Goal: Task Accomplishment & Management: Manage account settings

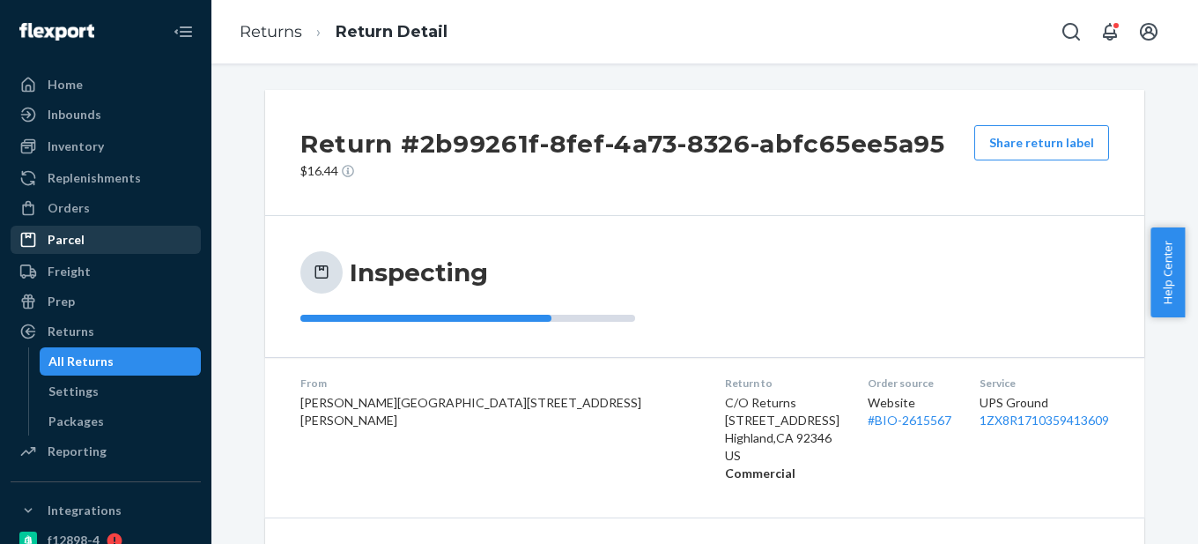
scroll to position [176, 0]
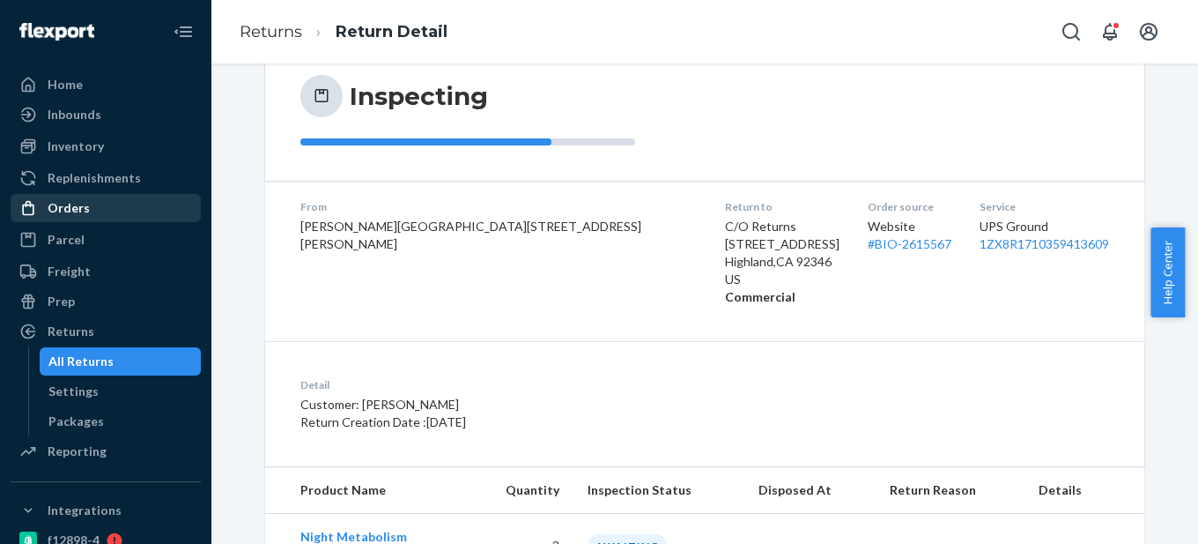
click at [129, 217] on div "Orders" at bounding box center [105, 208] width 187 height 25
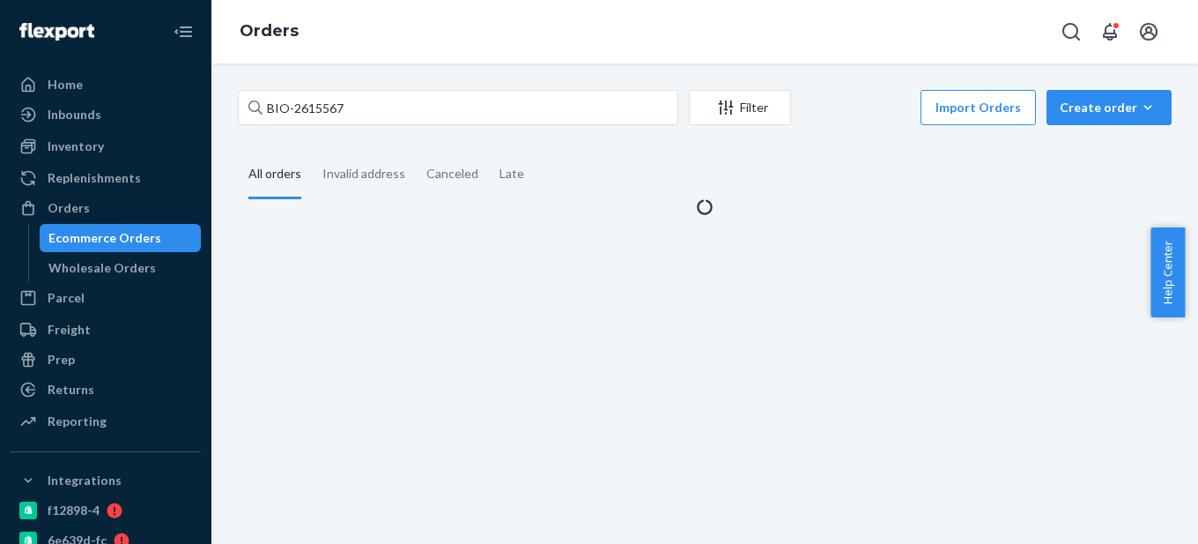
click at [127, 237] on div "Ecommerce Orders" at bounding box center [104, 238] width 113 height 18
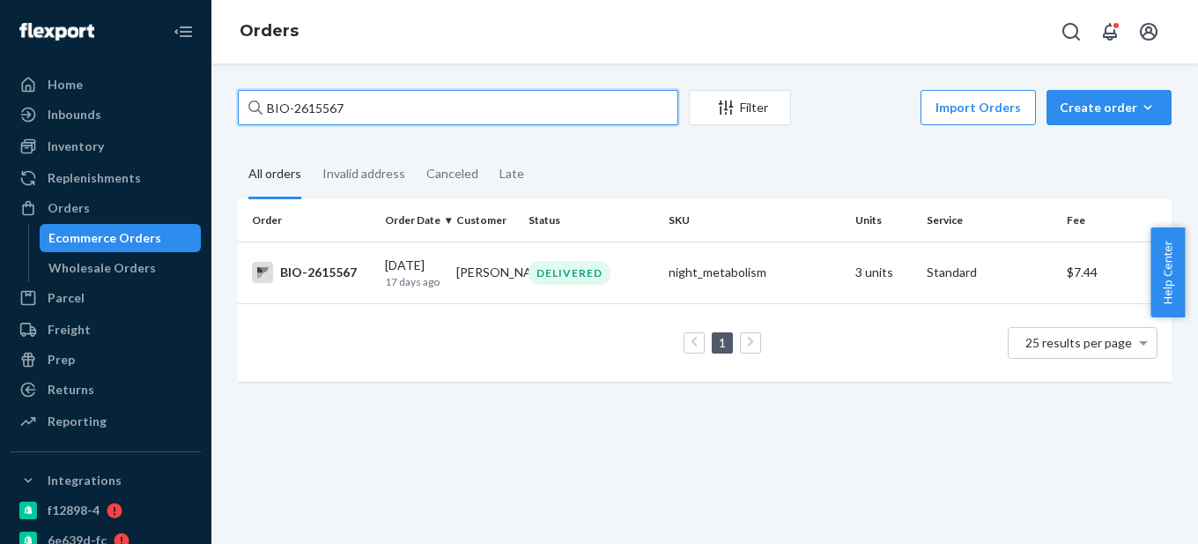
drag, startPoint x: 293, startPoint y: 102, endPoint x: 524, endPoint y: 101, distance: 231.7
click at [524, 101] on input "BIO-2615567" at bounding box center [458, 107] width 441 height 35
paste input "264818"
type input "BIO- 2648187"
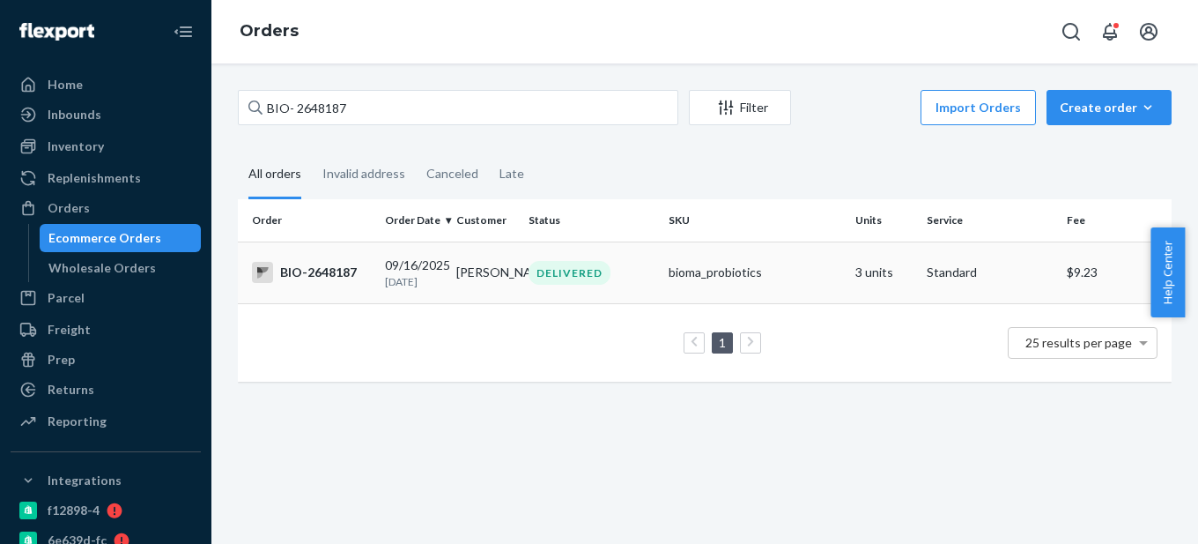
click at [360, 265] on div "BIO-2648187" at bounding box center [311, 272] width 119 height 21
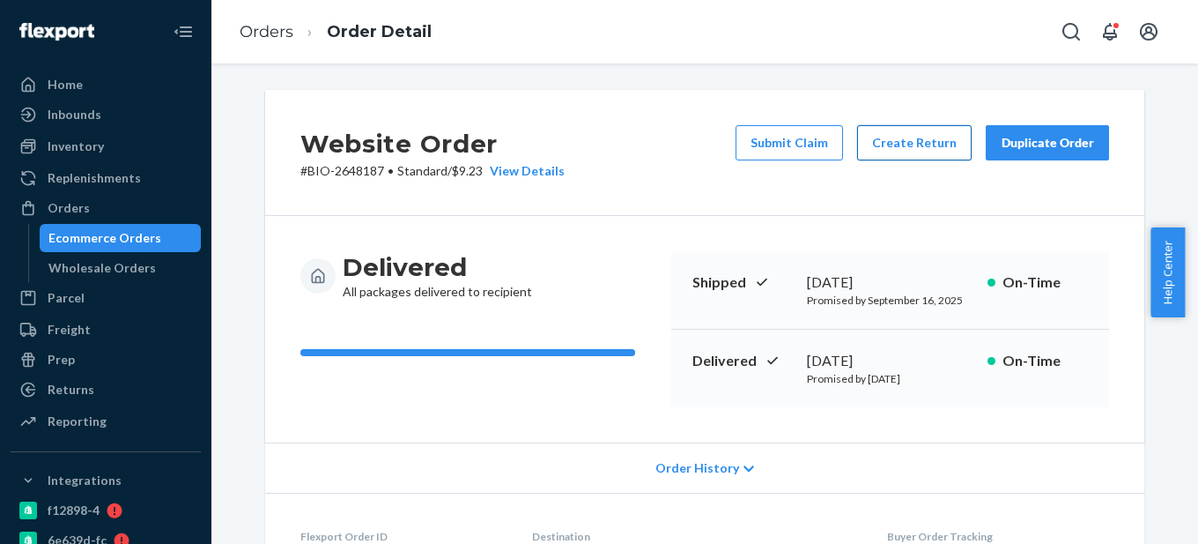
click at [920, 148] on button "Create Return" at bounding box center [914, 142] width 115 height 35
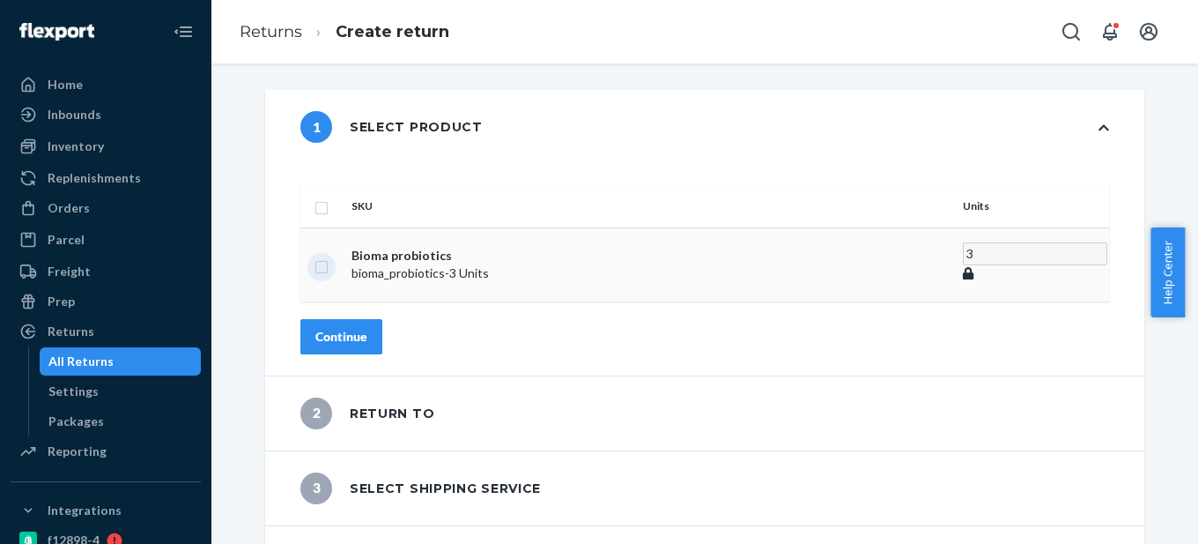
click at [329, 256] on input "checkbox" at bounding box center [322, 265] width 14 height 19
checkbox input "true"
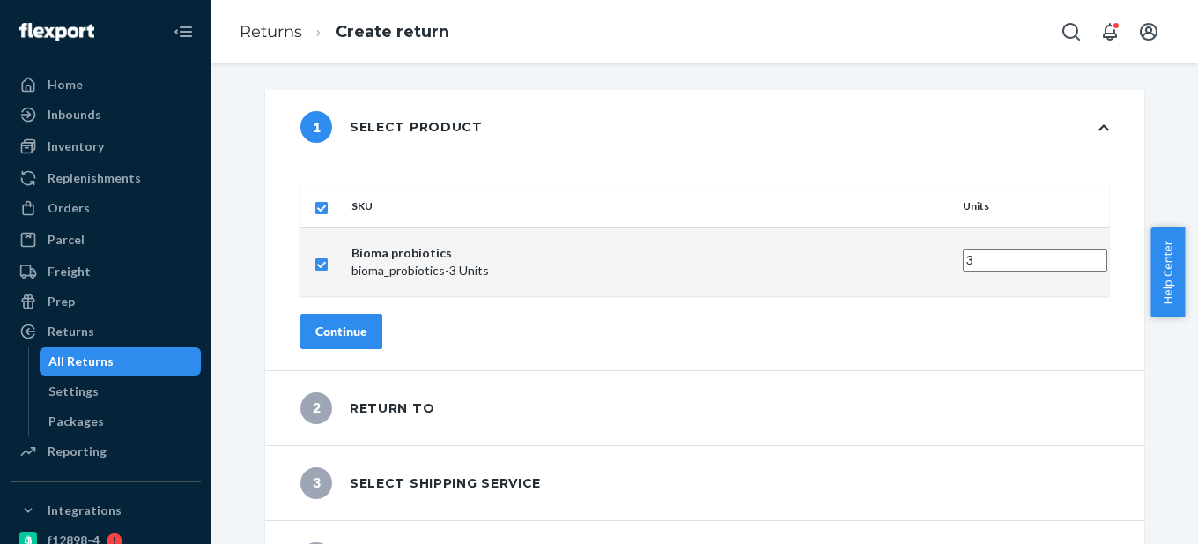
click at [367, 323] on div "Continue" at bounding box center [341, 332] width 52 height 18
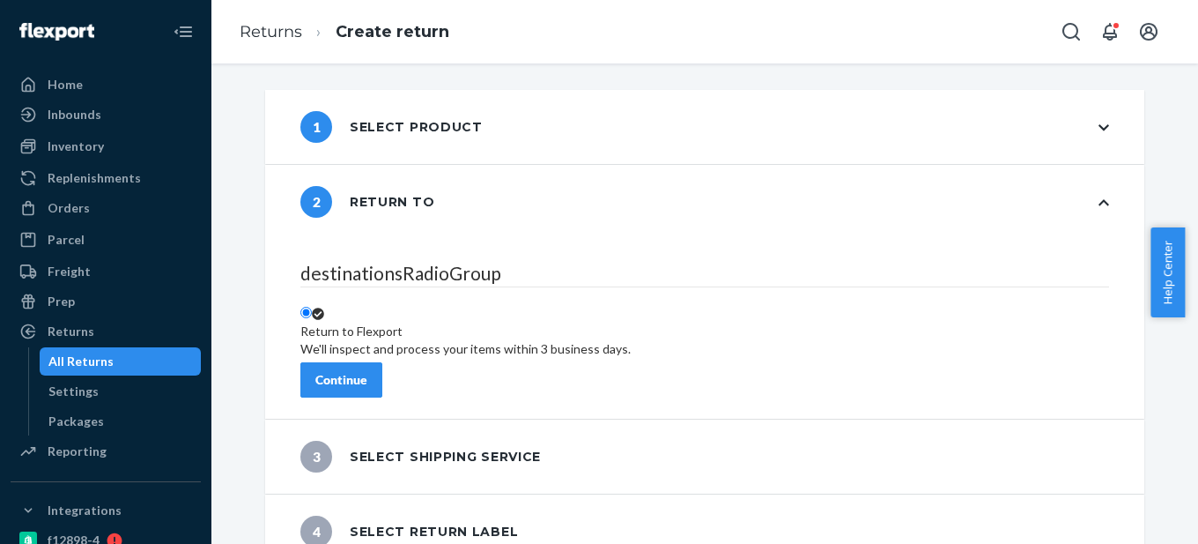
click at [367, 371] on div "Continue" at bounding box center [341, 380] width 52 height 18
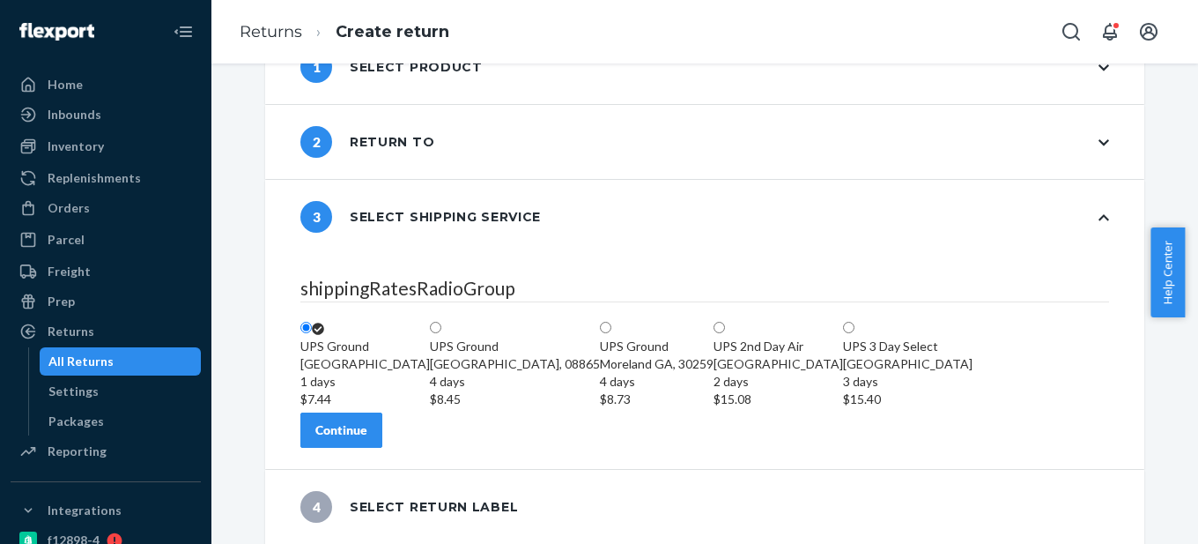
scroll to position [162, 0]
click at [367, 431] on div "Continue" at bounding box center [341, 430] width 52 height 18
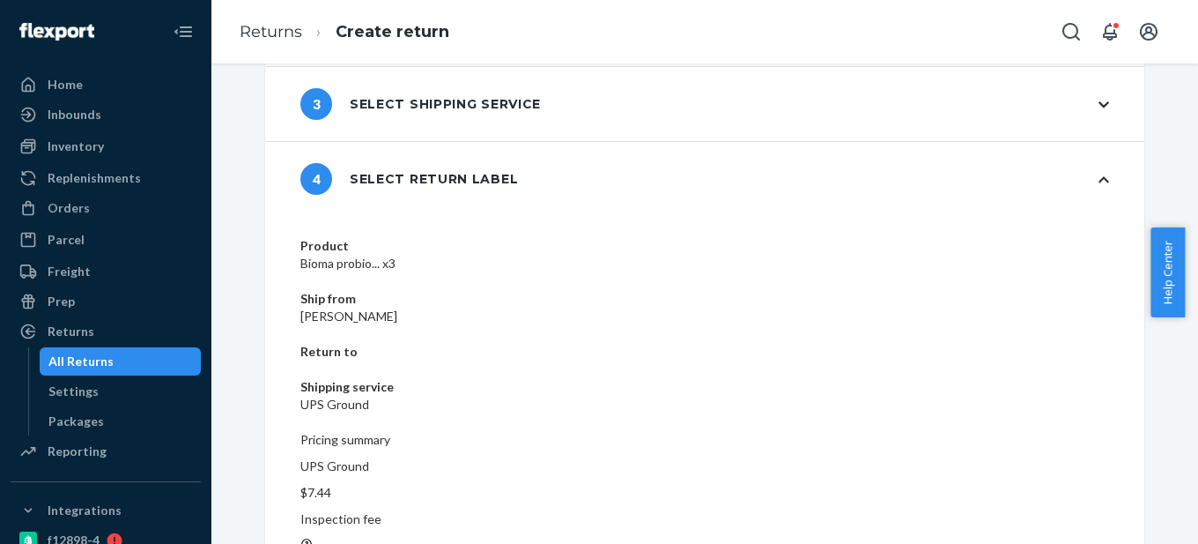
scroll to position [175, 0]
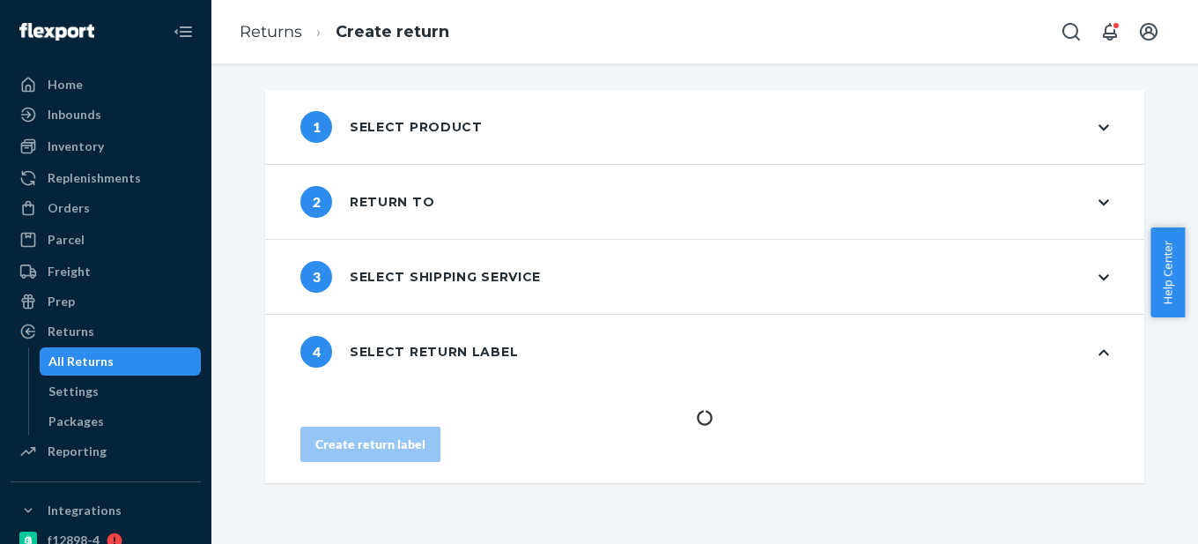
scroll to position [0, 0]
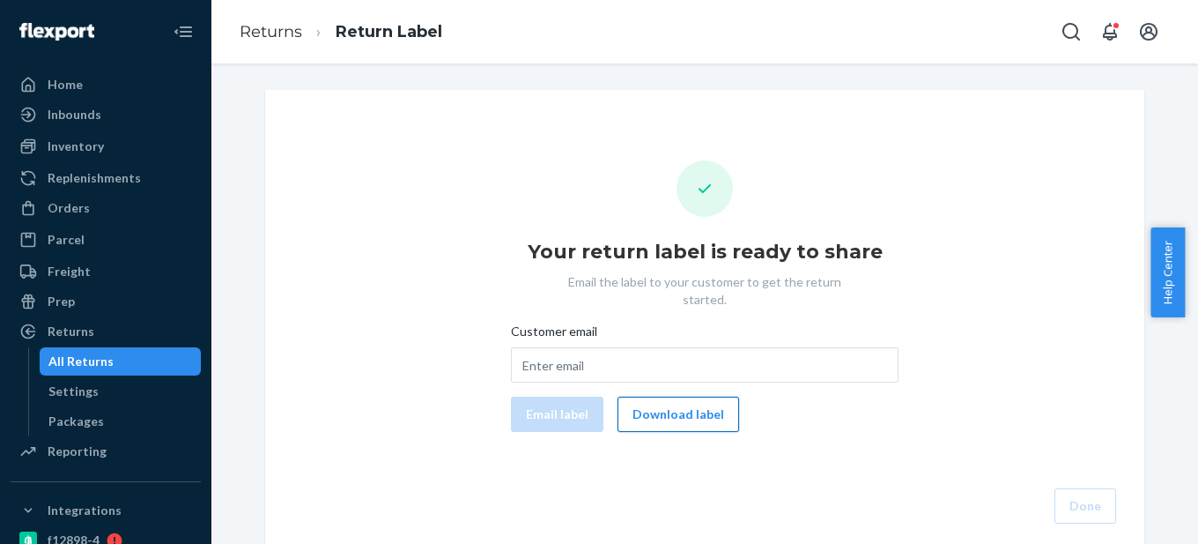
click at [666, 408] on button "Download label" at bounding box center [679, 414] width 122 height 35
click at [121, 211] on div "Orders" at bounding box center [105, 208] width 187 height 25
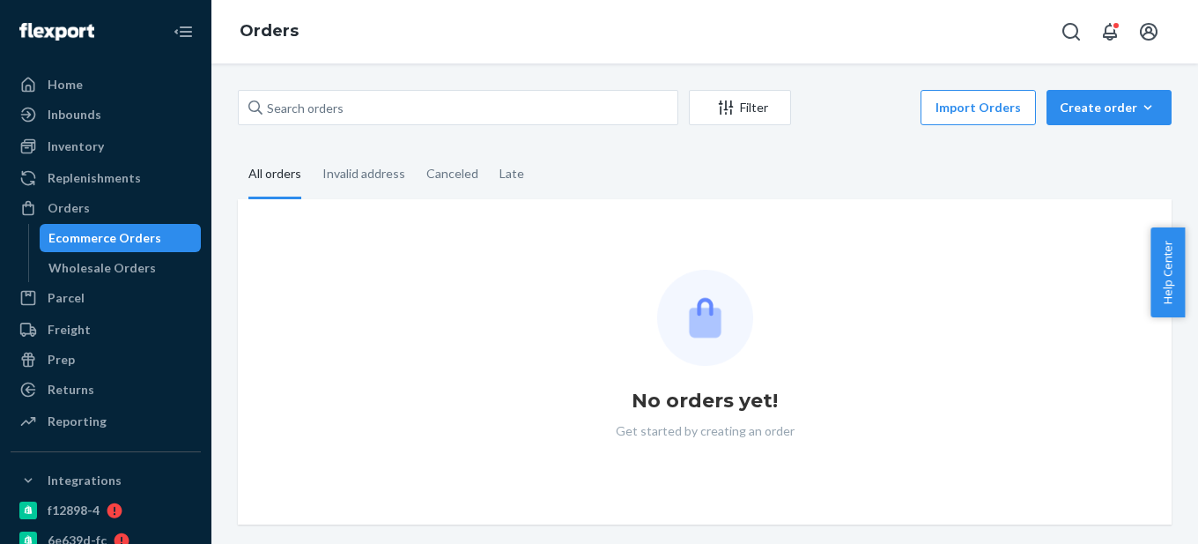
click at [118, 236] on div "Ecommerce Orders" at bounding box center [104, 238] width 113 height 18
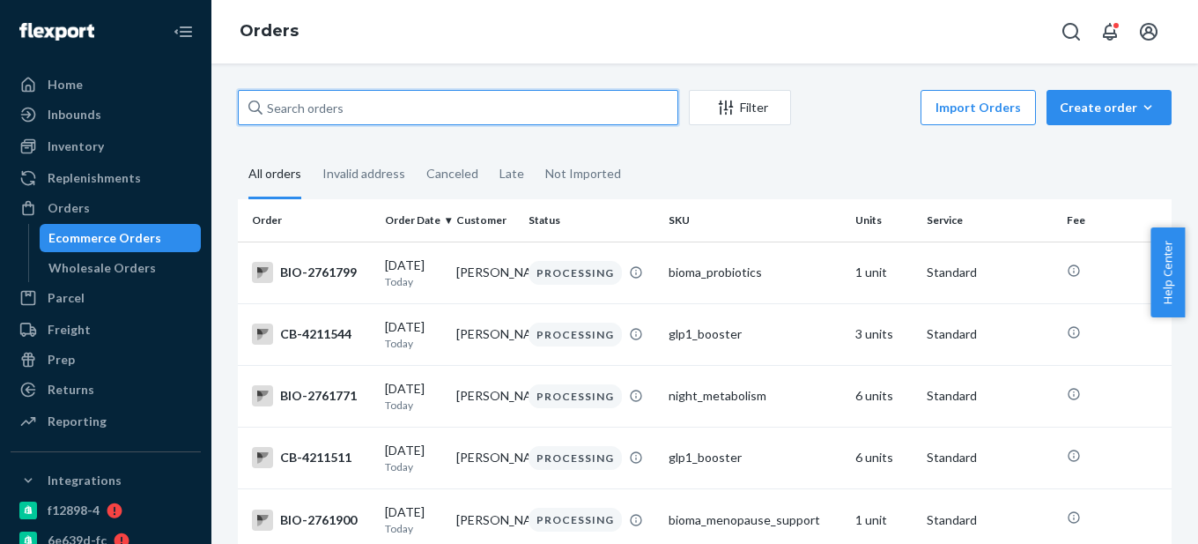
click at [330, 109] on input "text" at bounding box center [458, 107] width 441 height 35
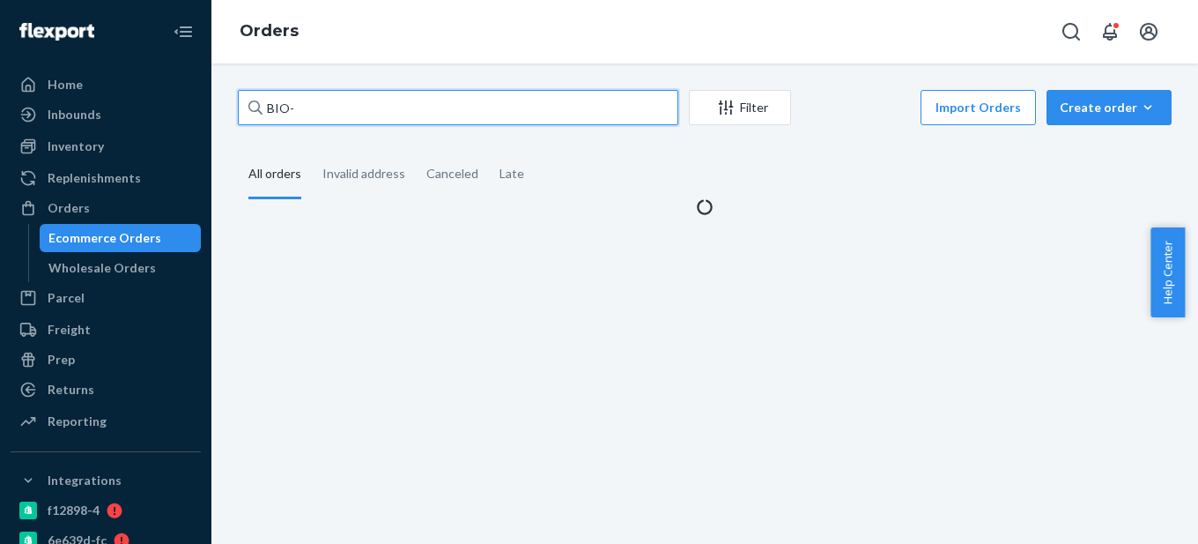
paste input "2648187"
type input "BIO- 2648187"
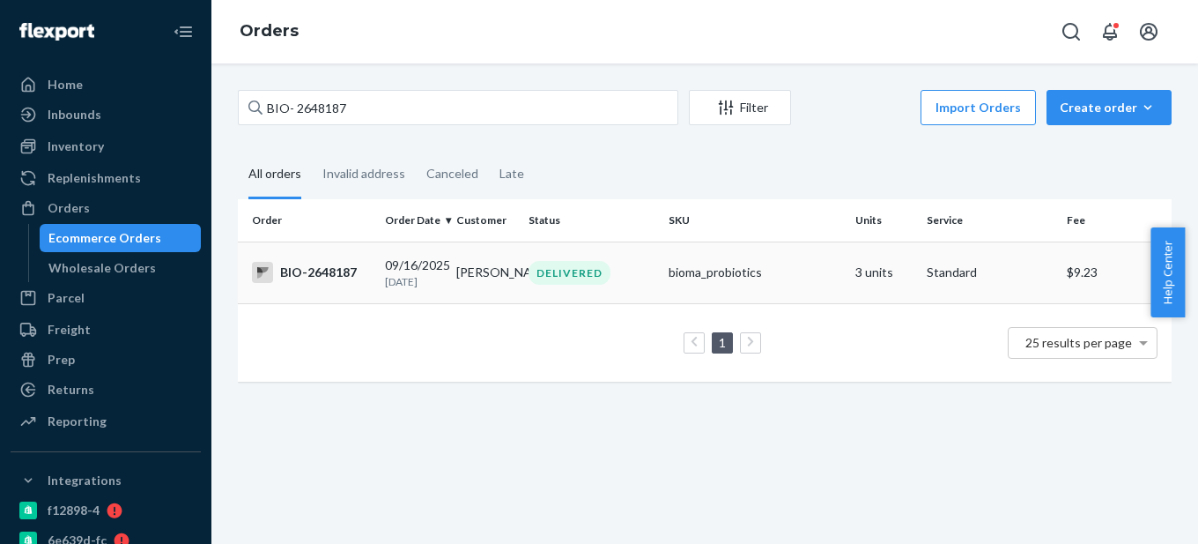
click at [357, 276] on div "BIO-2648187" at bounding box center [311, 272] width 119 height 21
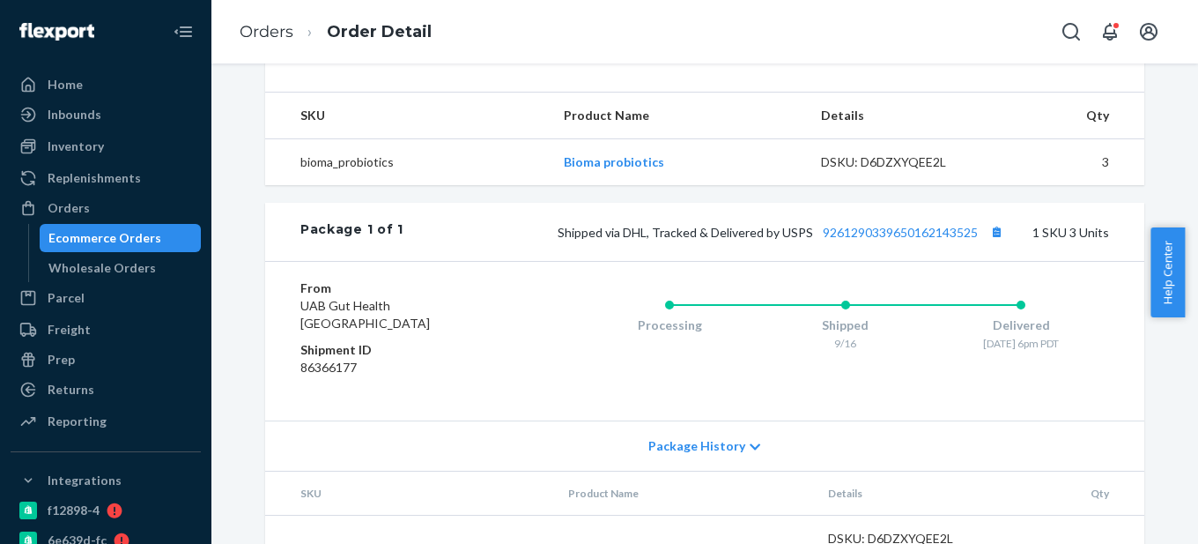
scroll to position [617, 0]
click at [124, 235] on div "Ecommerce Orders" at bounding box center [104, 238] width 113 height 18
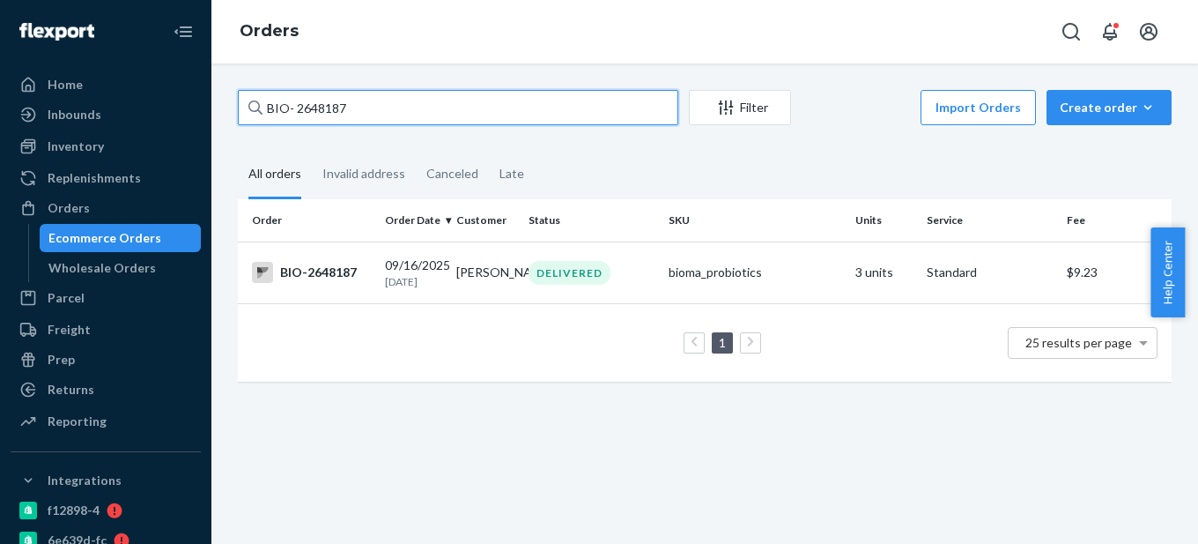
drag, startPoint x: 292, startPoint y: 109, endPoint x: 424, endPoint y: 108, distance: 132.2
click at [424, 108] on input "BIO- 2648187" at bounding box center [458, 107] width 441 height 35
paste input "2688758"
type input "BIO-2688758"
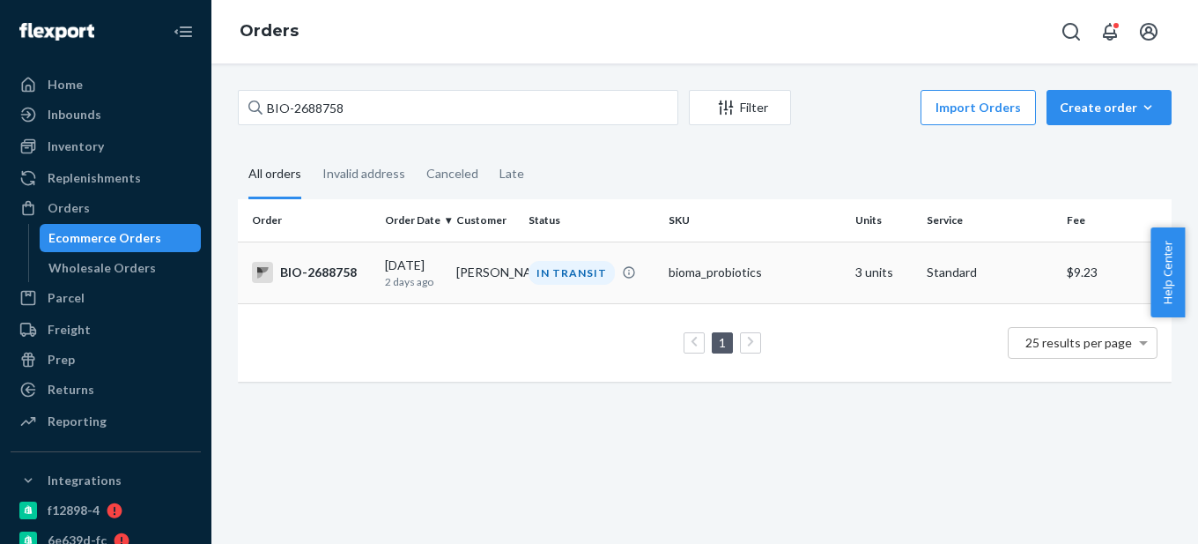
click at [348, 282] on div "BIO-2688758" at bounding box center [311, 272] width 119 height 21
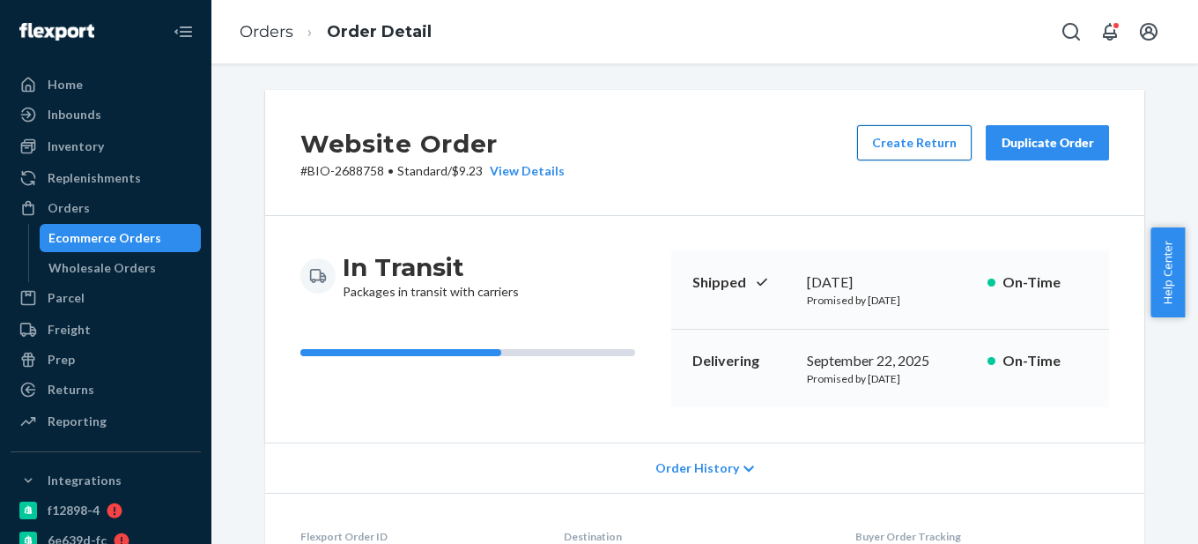
click at [944, 140] on button "Create Return" at bounding box center [914, 142] width 115 height 35
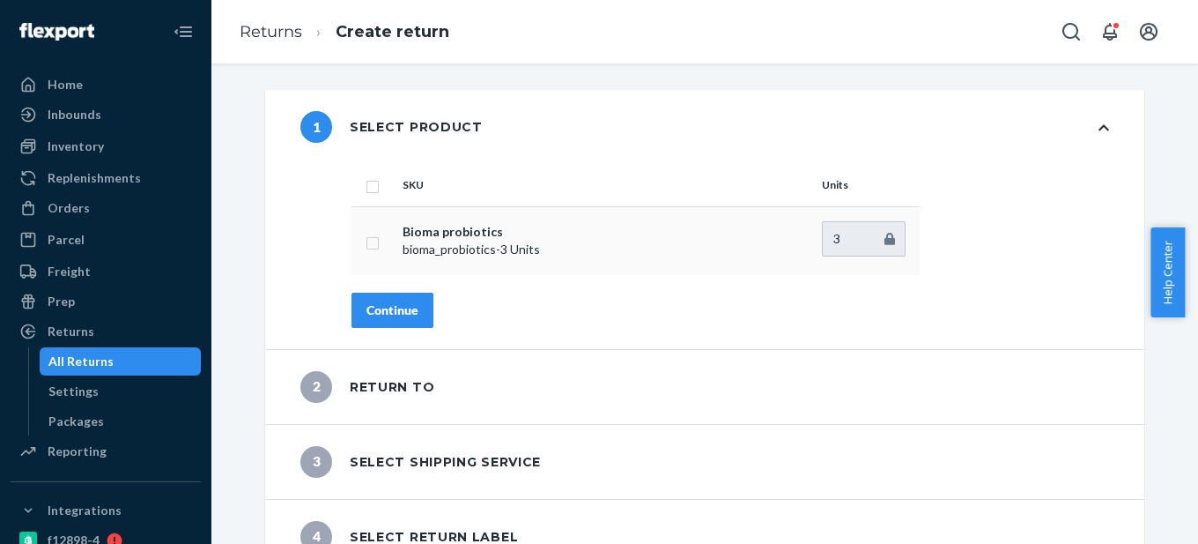
click at [367, 248] on input "checkbox" at bounding box center [373, 241] width 14 height 19
checkbox input "true"
click at [369, 299] on button "Continue" at bounding box center [393, 310] width 82 height 35
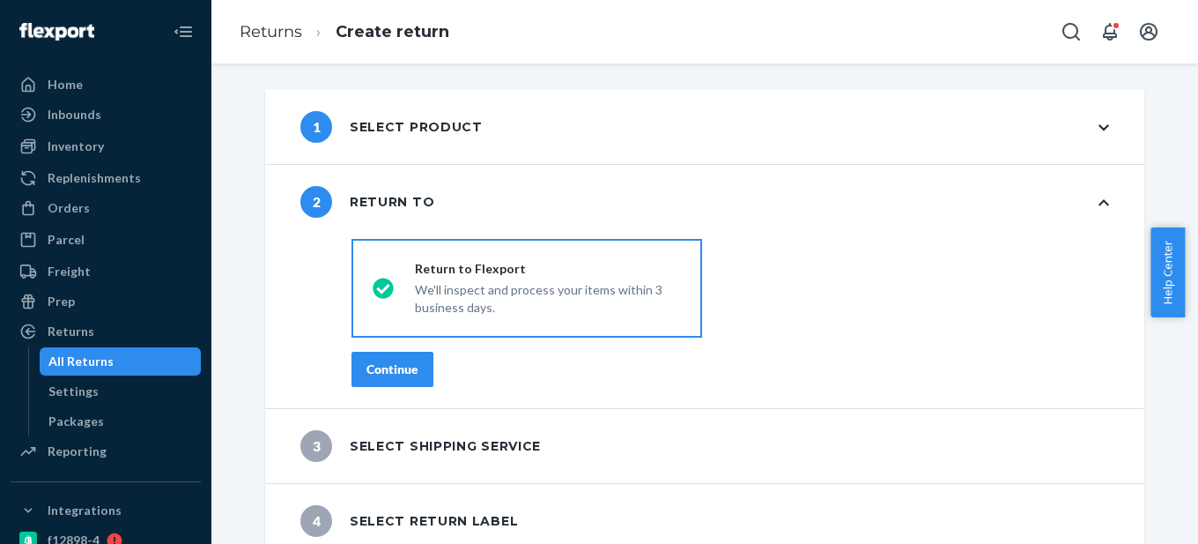
scroll to position [14, 0]
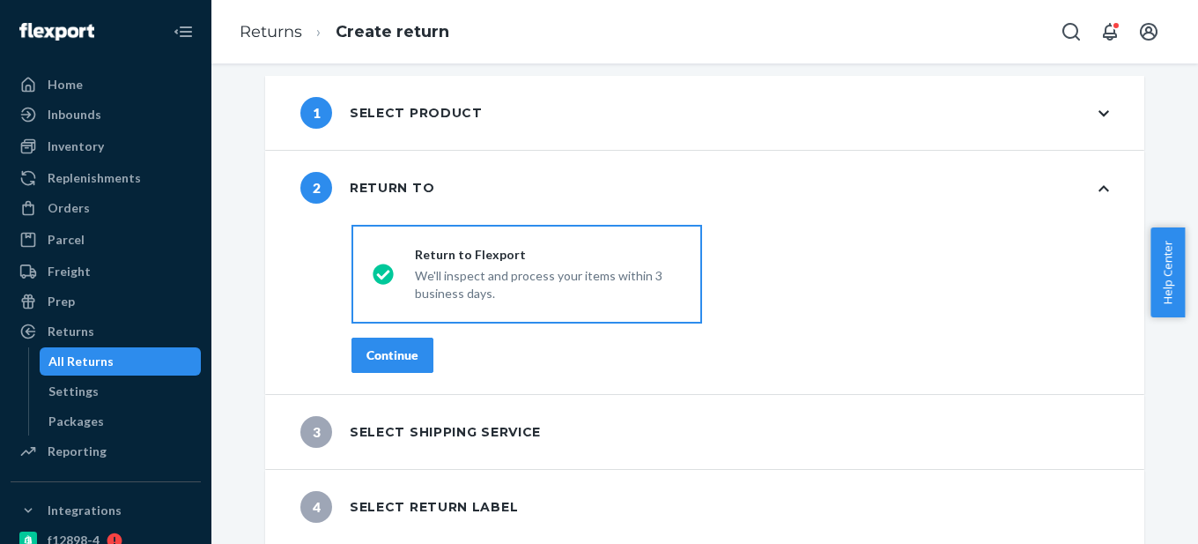
click at [377, 354] on div "Continue" at bounding box center [393, 355] width 52 height 18
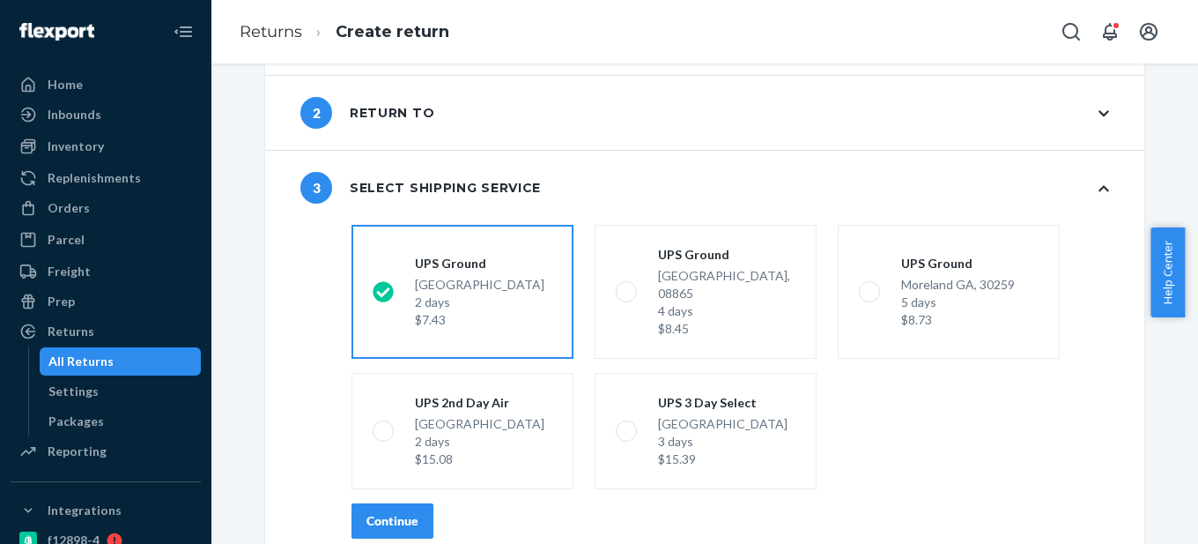
scroll to position [162, 0]
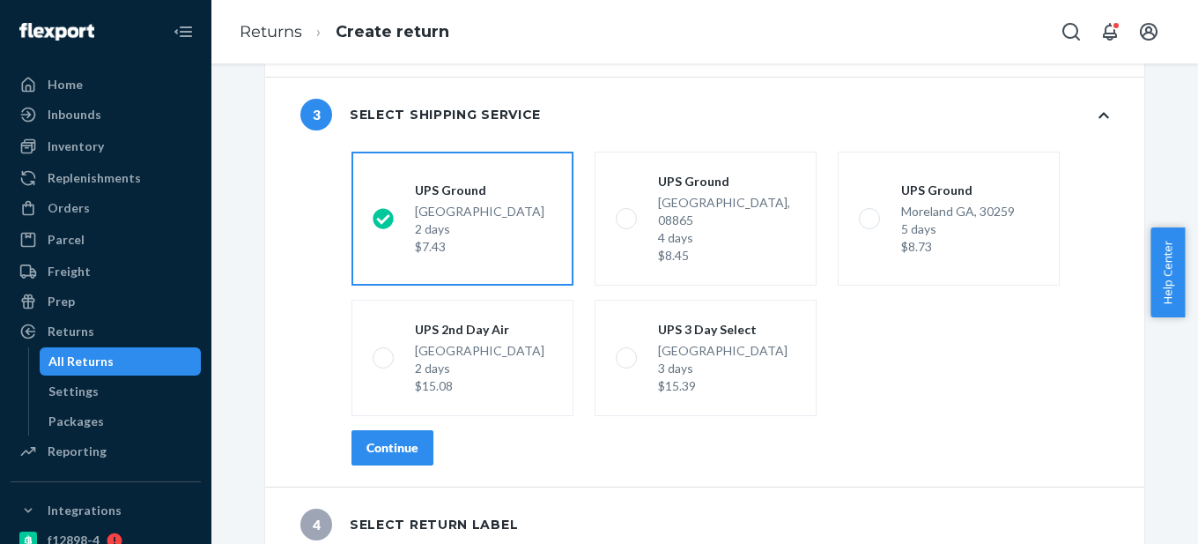
click at [371, 439] on div "Continue" at bounding box center [393, 448] width 52 height 18
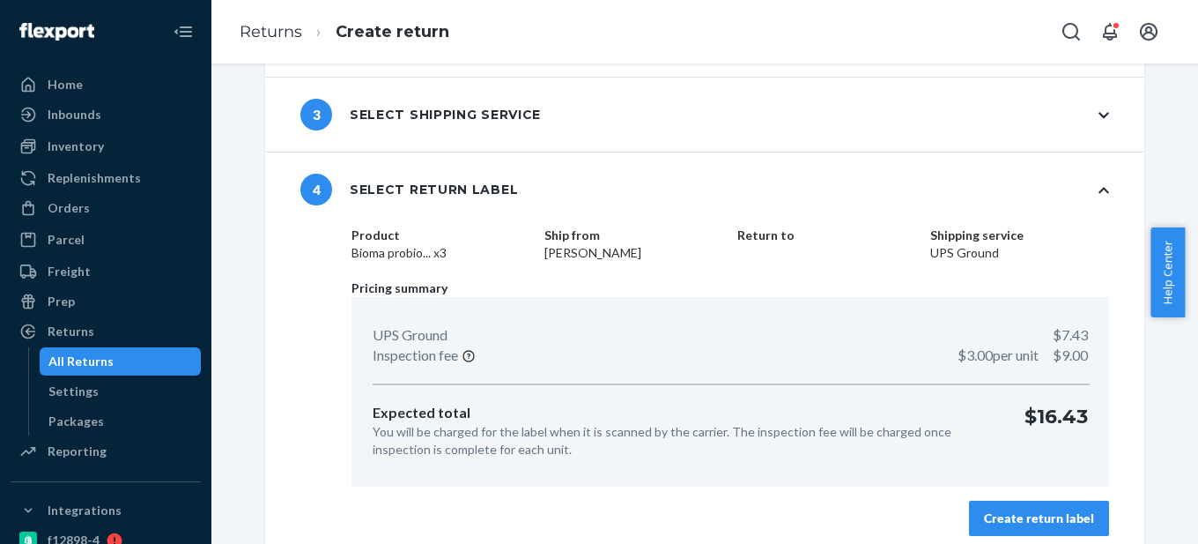
scroll to position [175, 0]
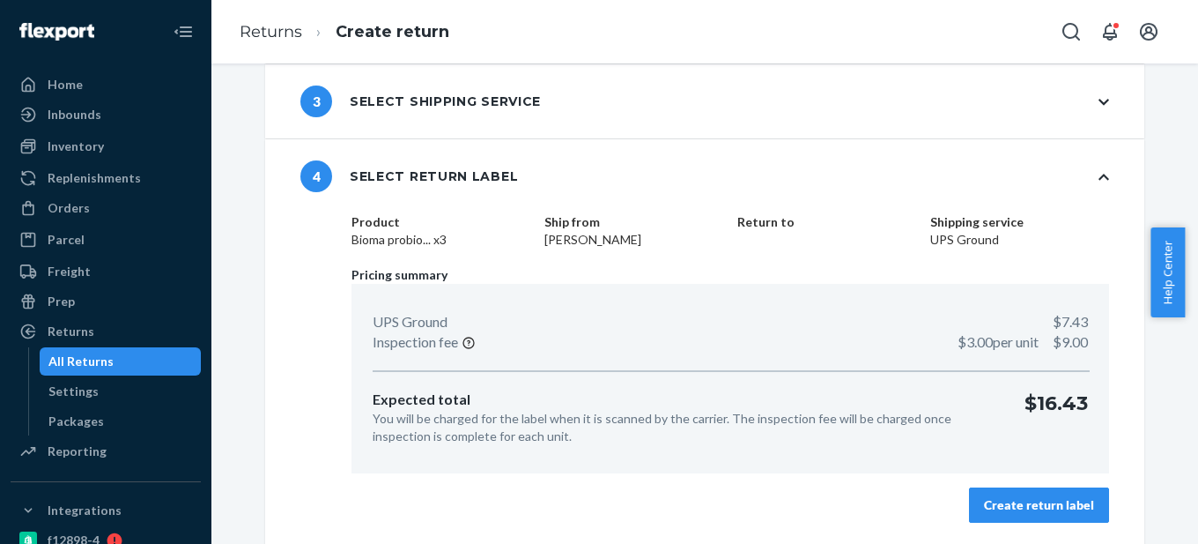
click at [1050, 512] on div "Create return label" at bounding box center [1039, 505] width 110 height 18
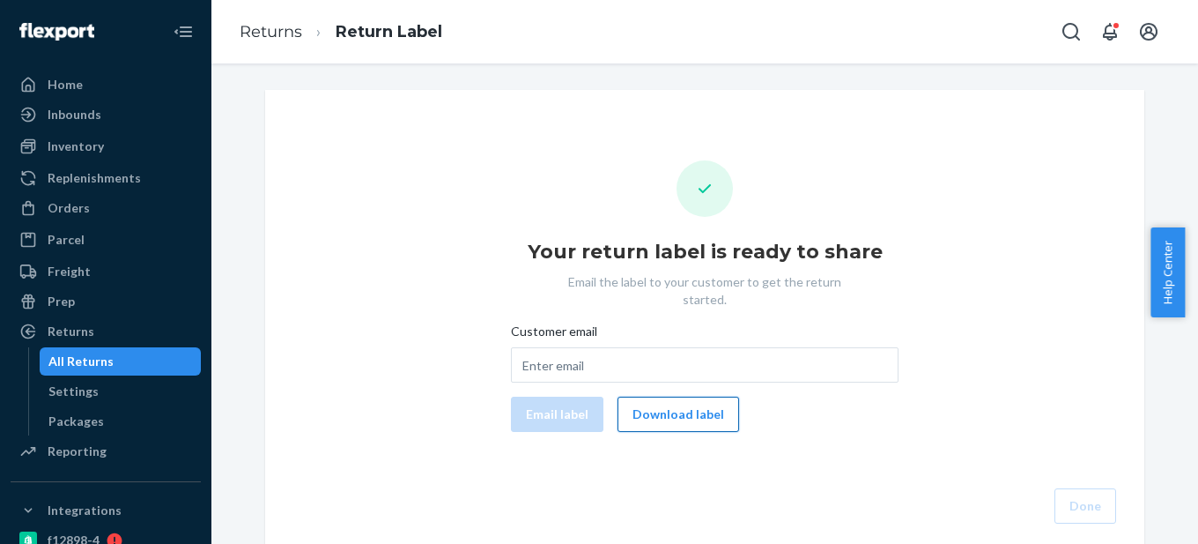
click at [678, 403] on button "Download label" at bounding box center [679, 414] width 122 height 35
click at [92, 203] on div "Orders" at bounding box center [105, 208] width 187 height 25
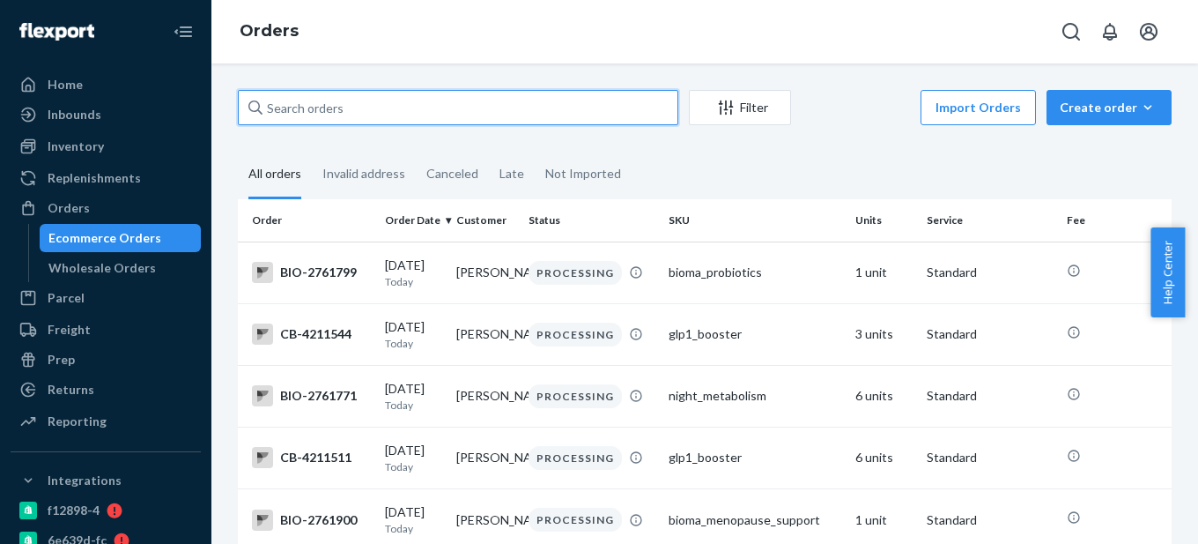
click at [308, 106] on input "text" at bounding box center [458, 107] width 441 height 35
paste input "2688758"
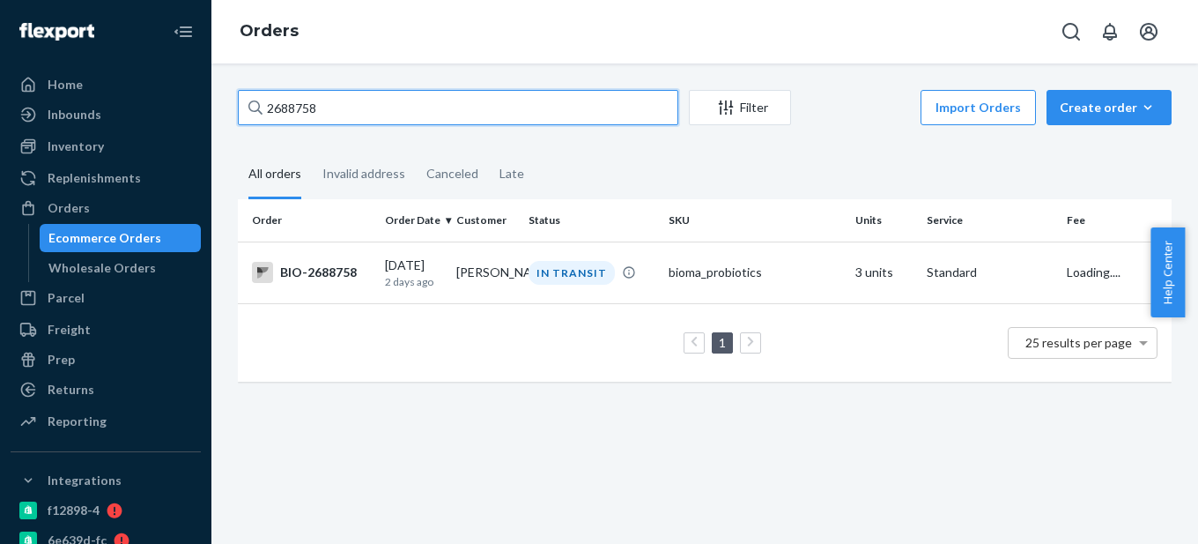
click at [269, 108] on input "2688758" at bounding box center [458, 107] width 441 height 35
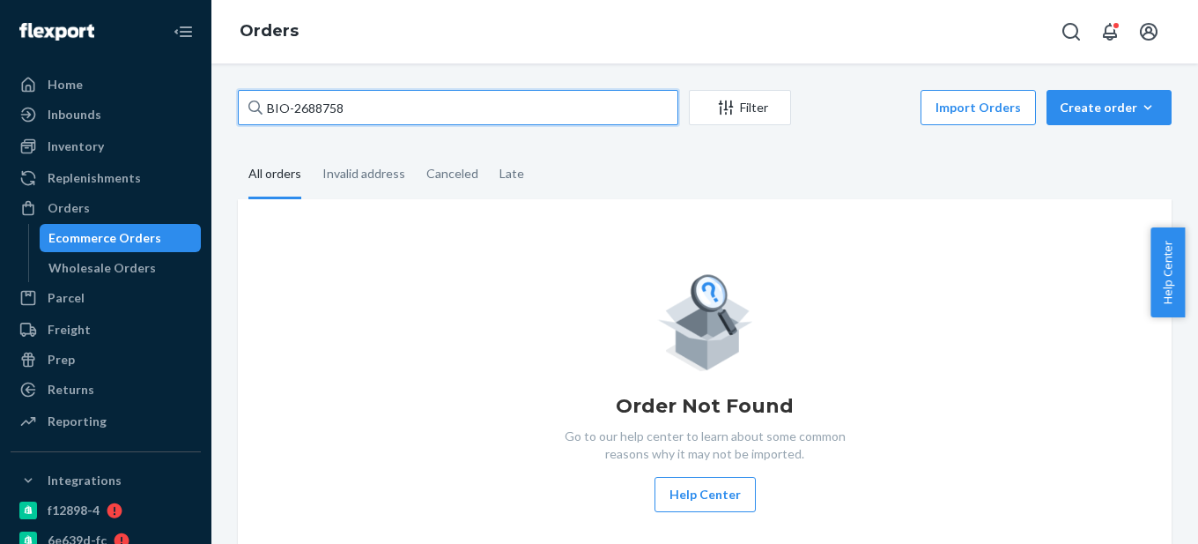
type input "BIO-2688758"
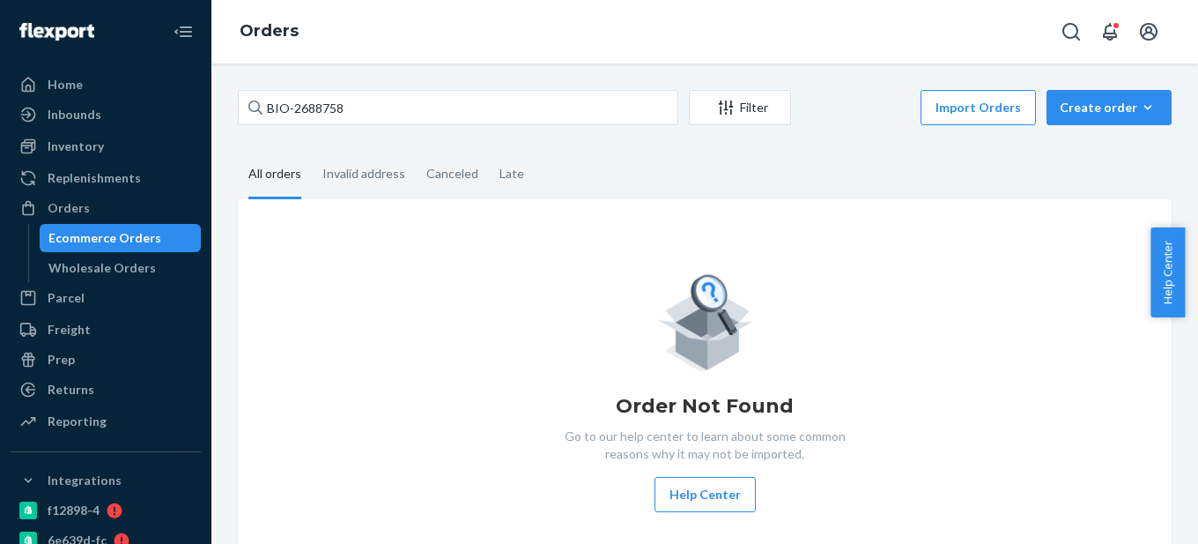
click at [368, 283] on div "Order Not Found Go to our help center to learn about some common reasons why it…" at bounding box center [705, 391] width 906 height 242
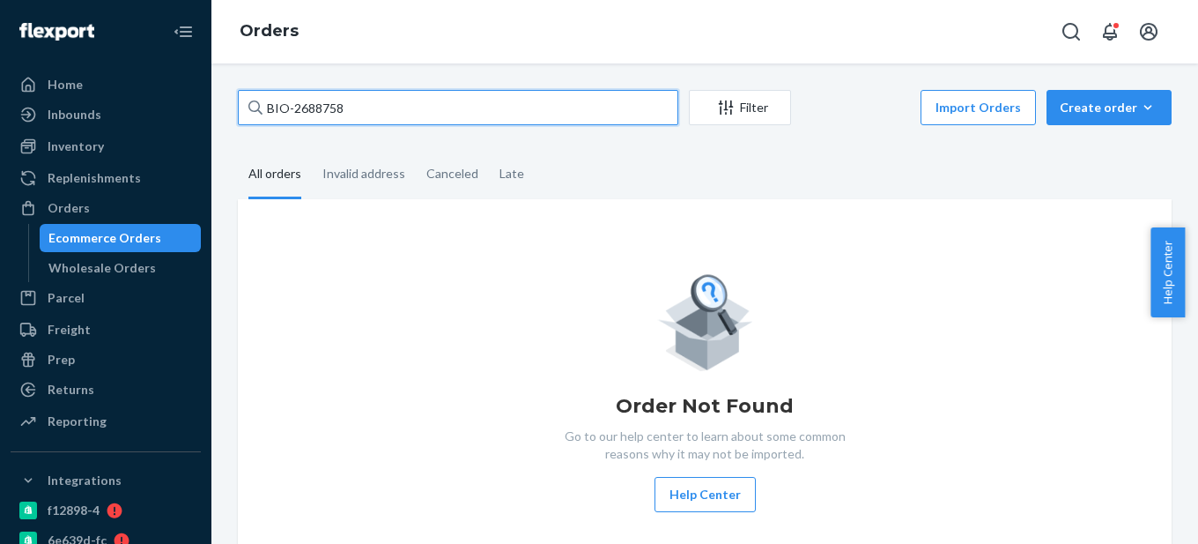
click at [291, 106] on input "BIO-2688758" at bounding box center [458, 107] width 441 height 35
drag, startPoint x: 269, startPoint y: 106, endPoint x: 404, endPoint y: 103, distance: 134.8
click at [404, 103] on input "BIO-2688758" at bounding box center [458, 107] width 441 height 35
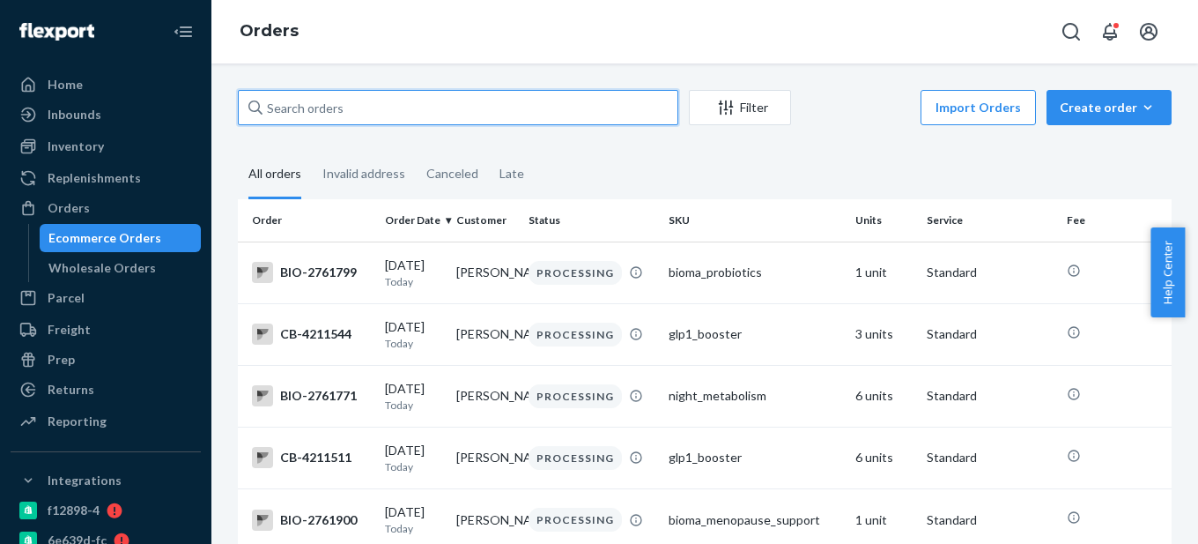
click at [330, 103] on input "text" at bounding box center [458, 107] width 441 height 35
paste input "BIO-2688758"
type input "BIO-2688758"
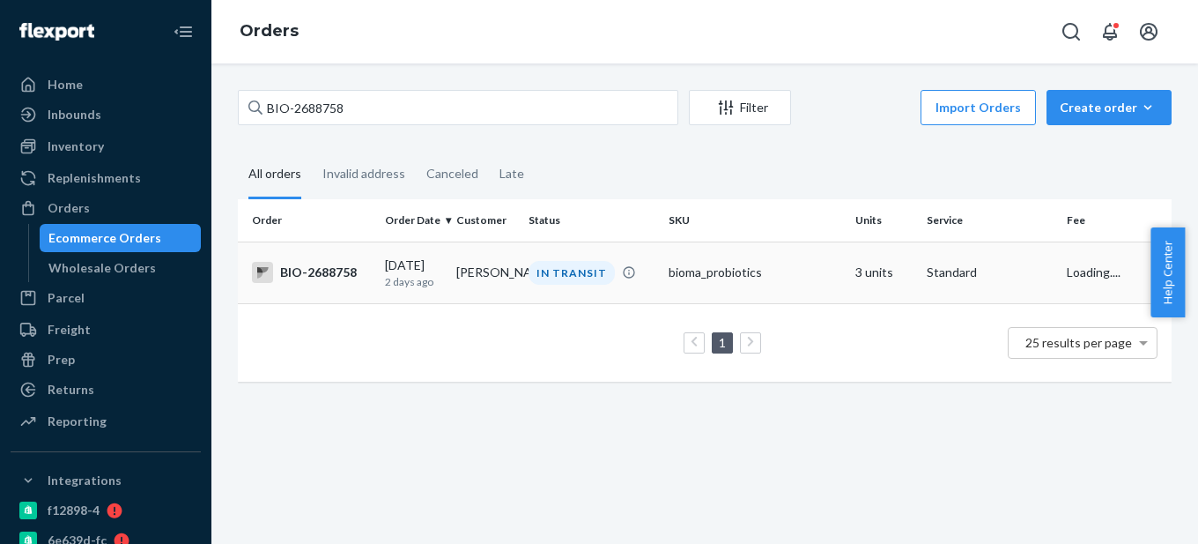
click at [354, 274] on div "BIO-2688758" at bounding box center [311, 272] width 119 height 21
